Goal: Task Accomplishment & Management: Use online tool/utility

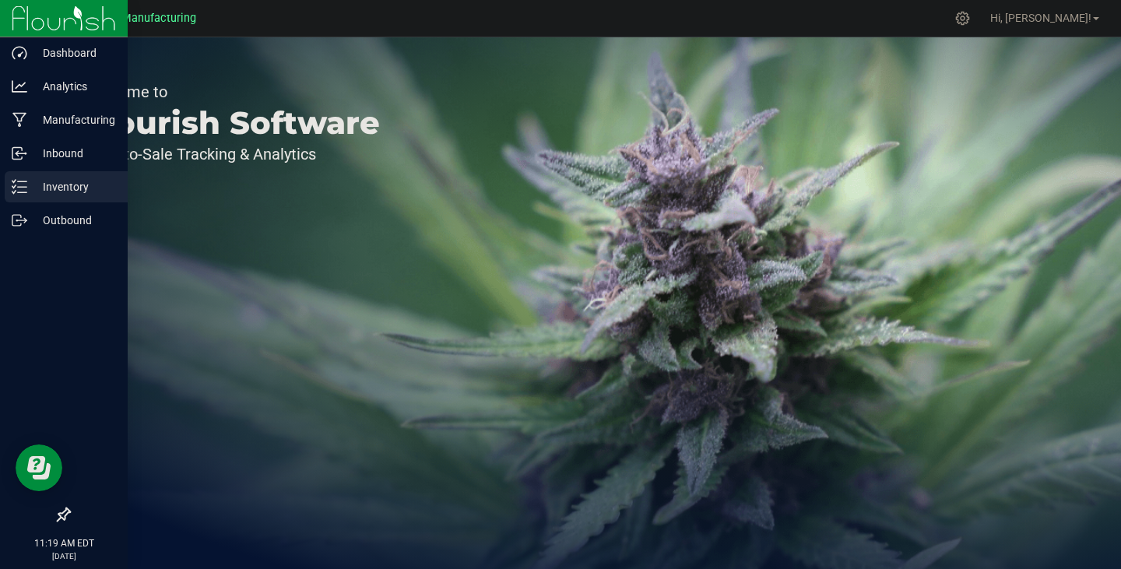
drag, startPoint x: 38, startPoint y: 198, endPoint x: 297, endPoint y: 234, distance: 261.0
click at [38, 198] on div "Inventory" at bounding box center [66, 186] width 123 height 31
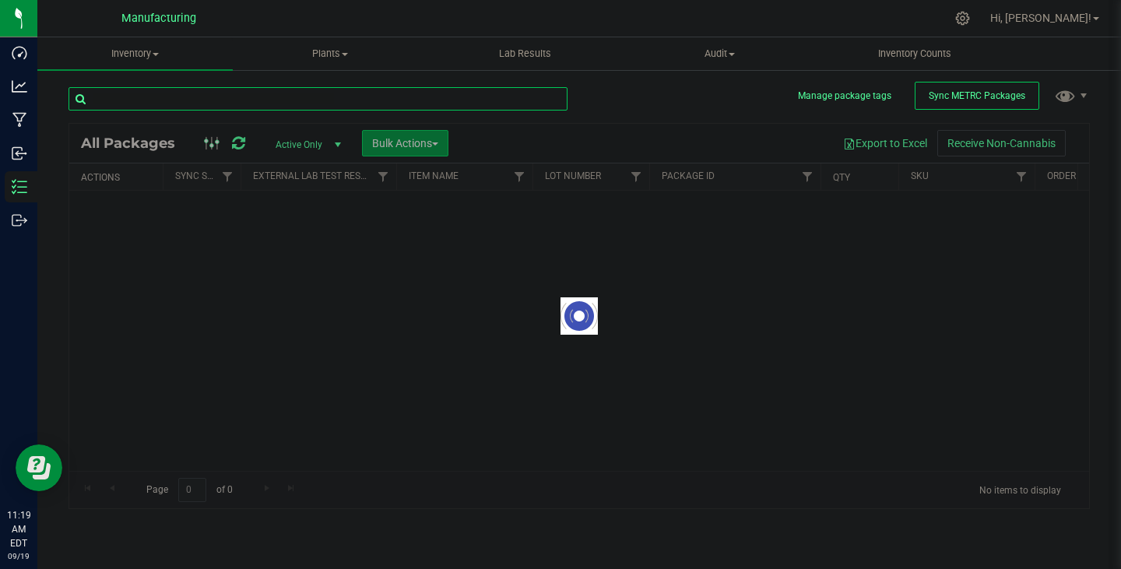
click at [164, 101] on input "text" at bounding box center [318, 98] width 499 height 23
paste input "1A405030005709A000000425"
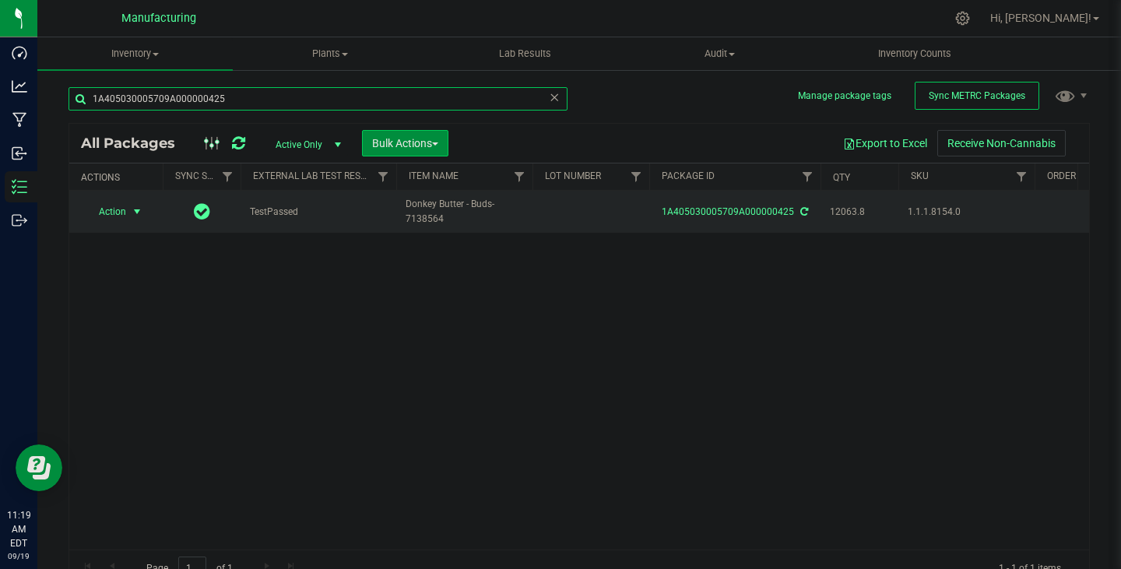
type input "1A405030005709A000000425"
click at [118, 204] on span "Action" at bounding box center [106, 212] width 42 height 22
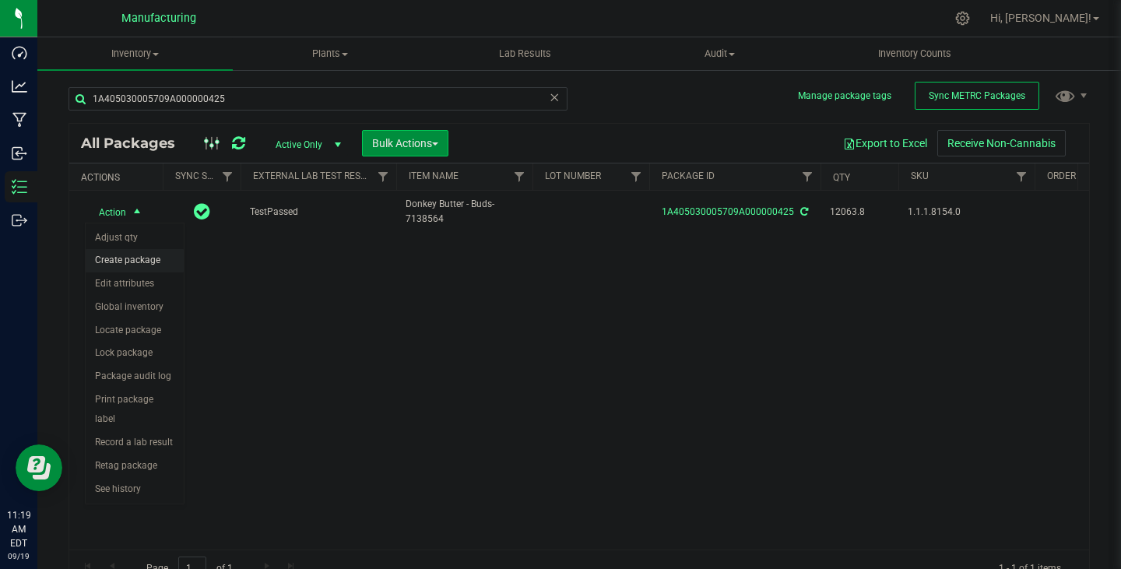
click at [134, 256] on li "Create package" at bounding box center [135, 260] width 98 height 23
